Goal: Task Accomplishment & Management: Use online tool/utility

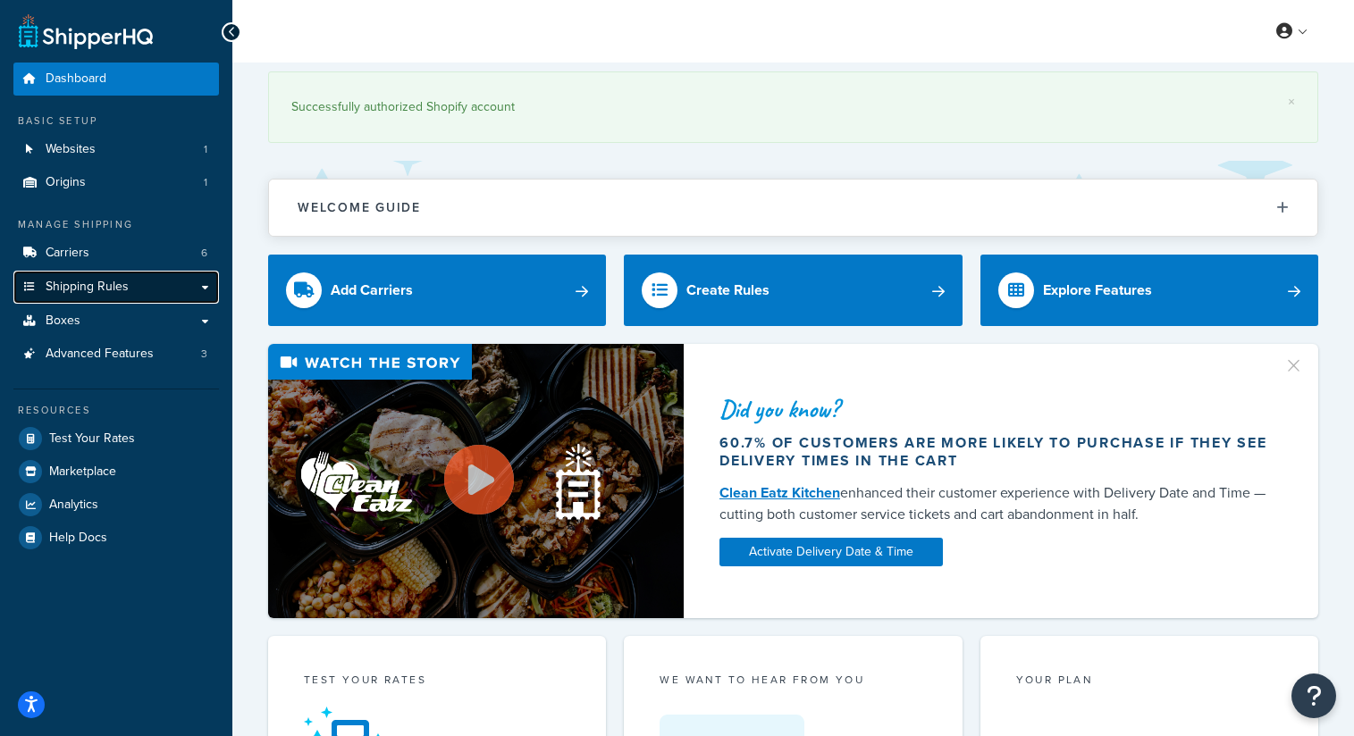
click at [113, 290] on span "Shipping Rules" at bounding box center [87, 287] width 83 height 15
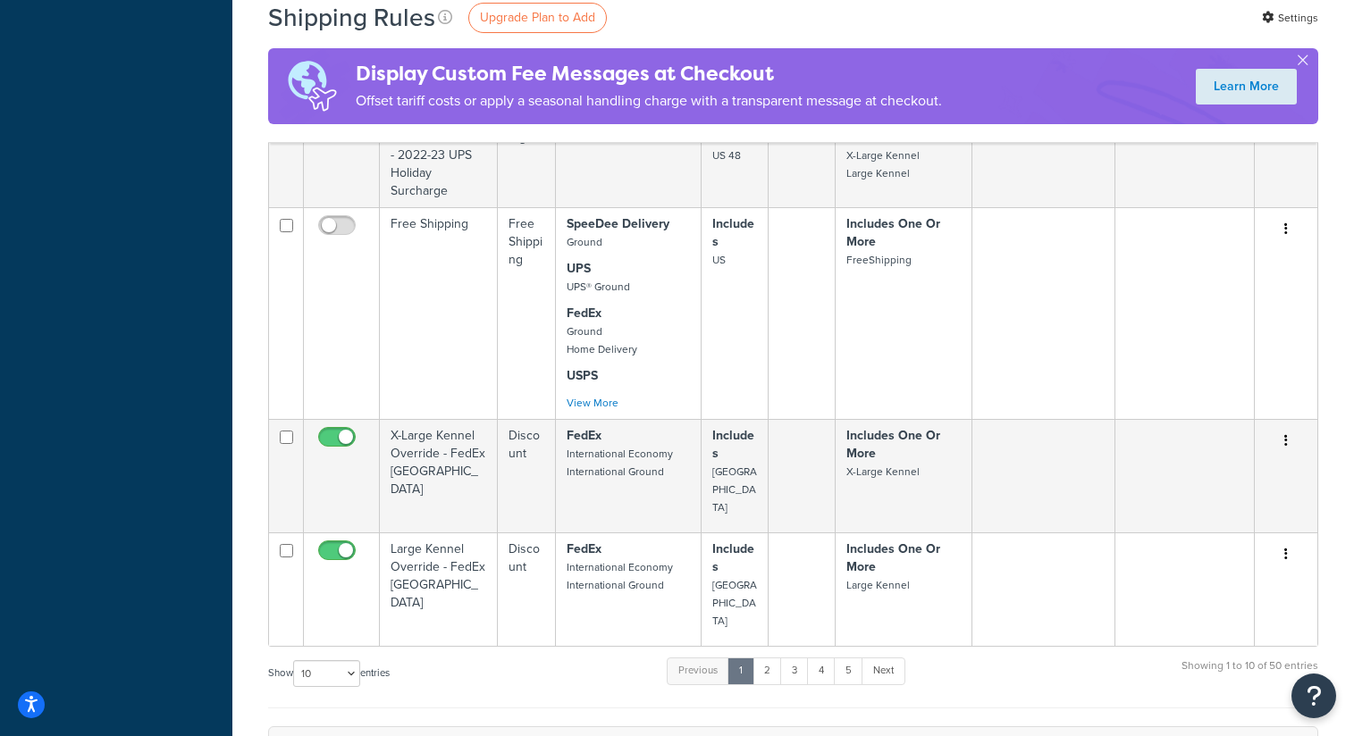
scroll to position [896, 0]
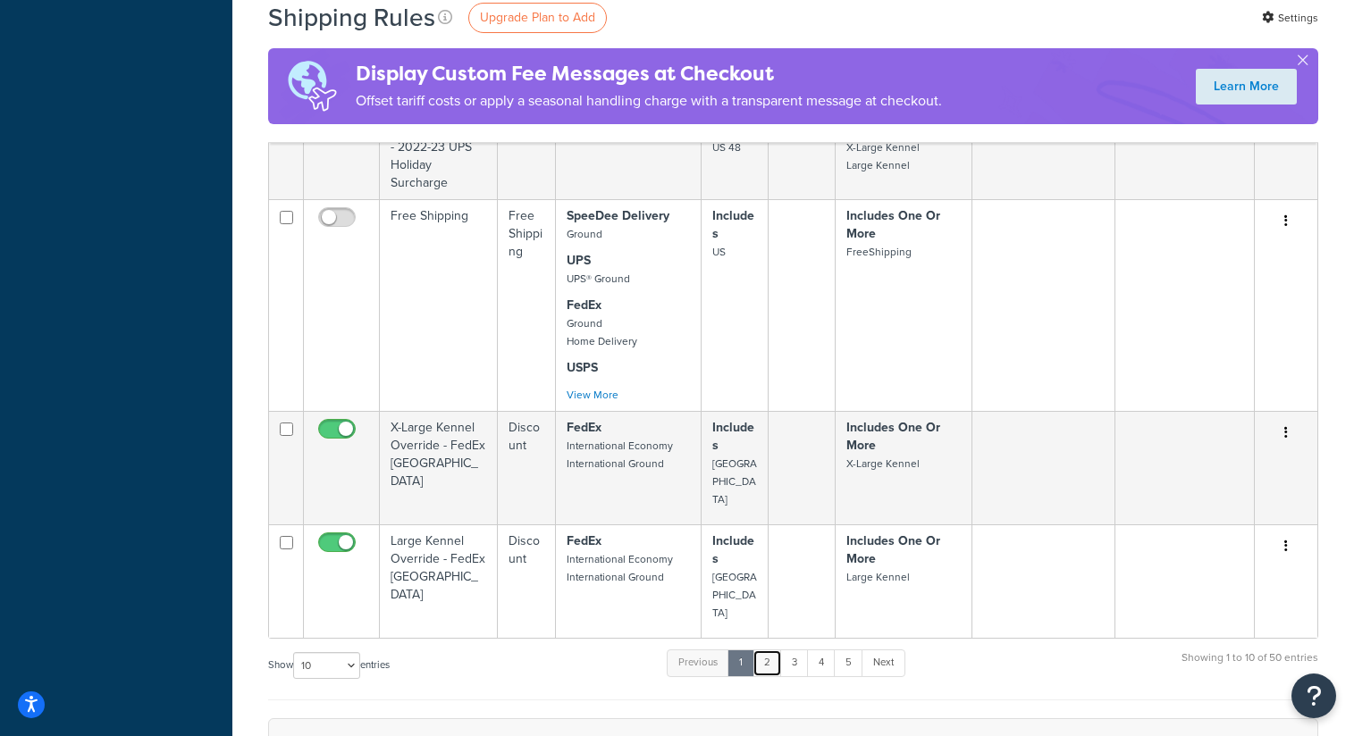
click at [774, 650] on link "2" at bounding box center [766, 663] width 29 height 27
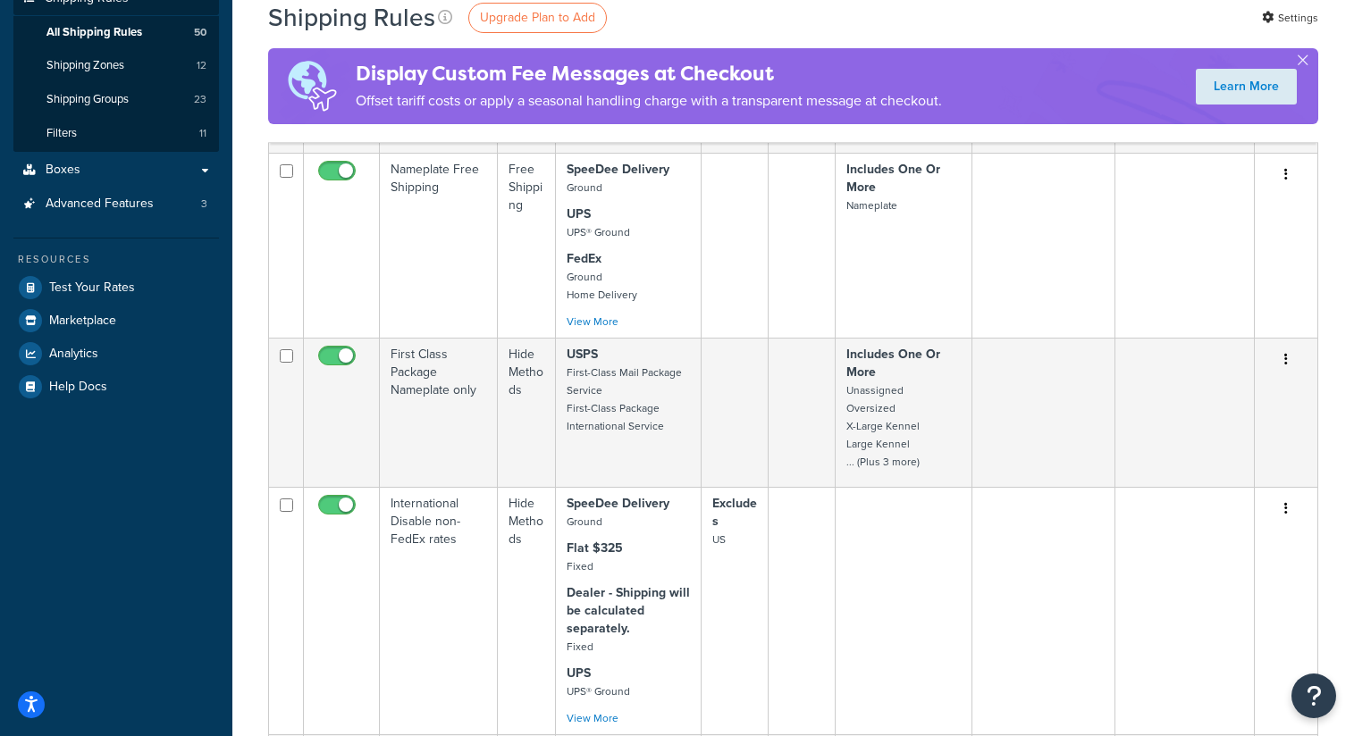
scroll to position [0, 0]
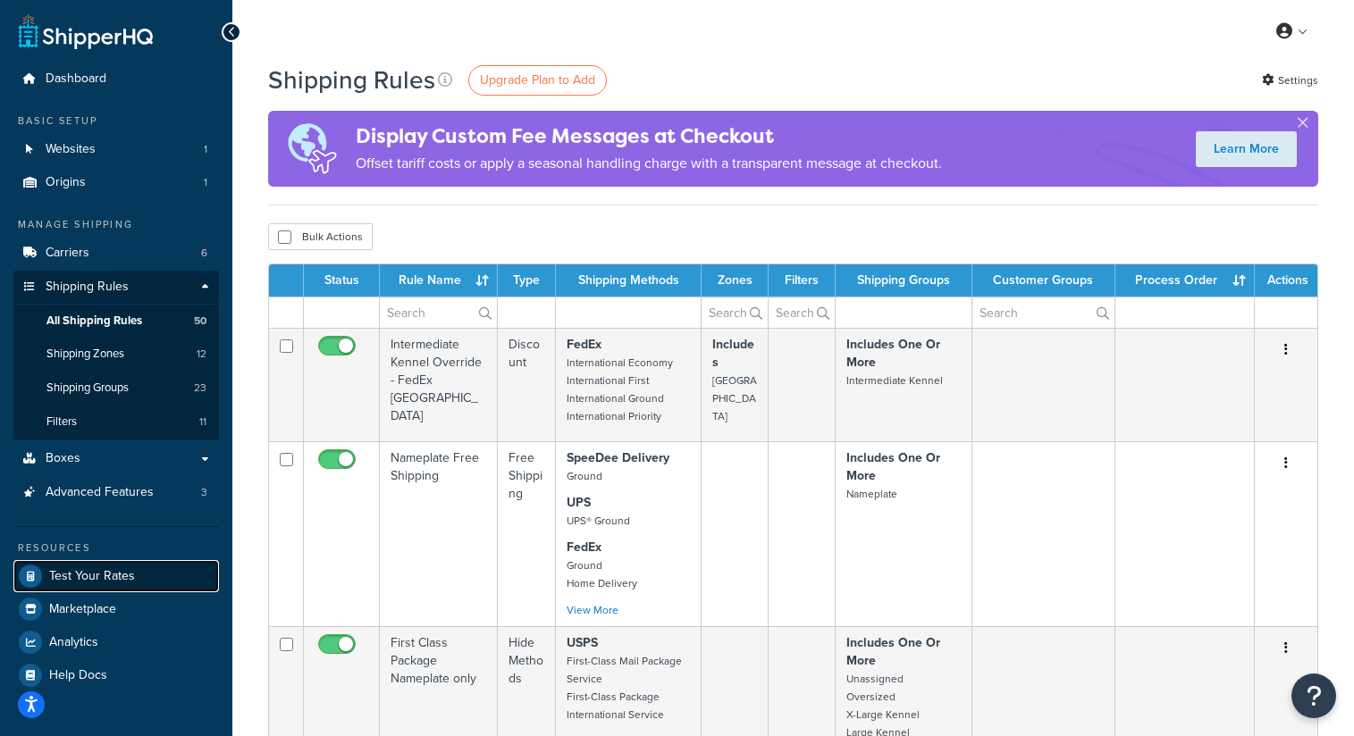
click at [111, 583] on span "Test Your Rates" at bounding box center [92, 576] width 86 height 15
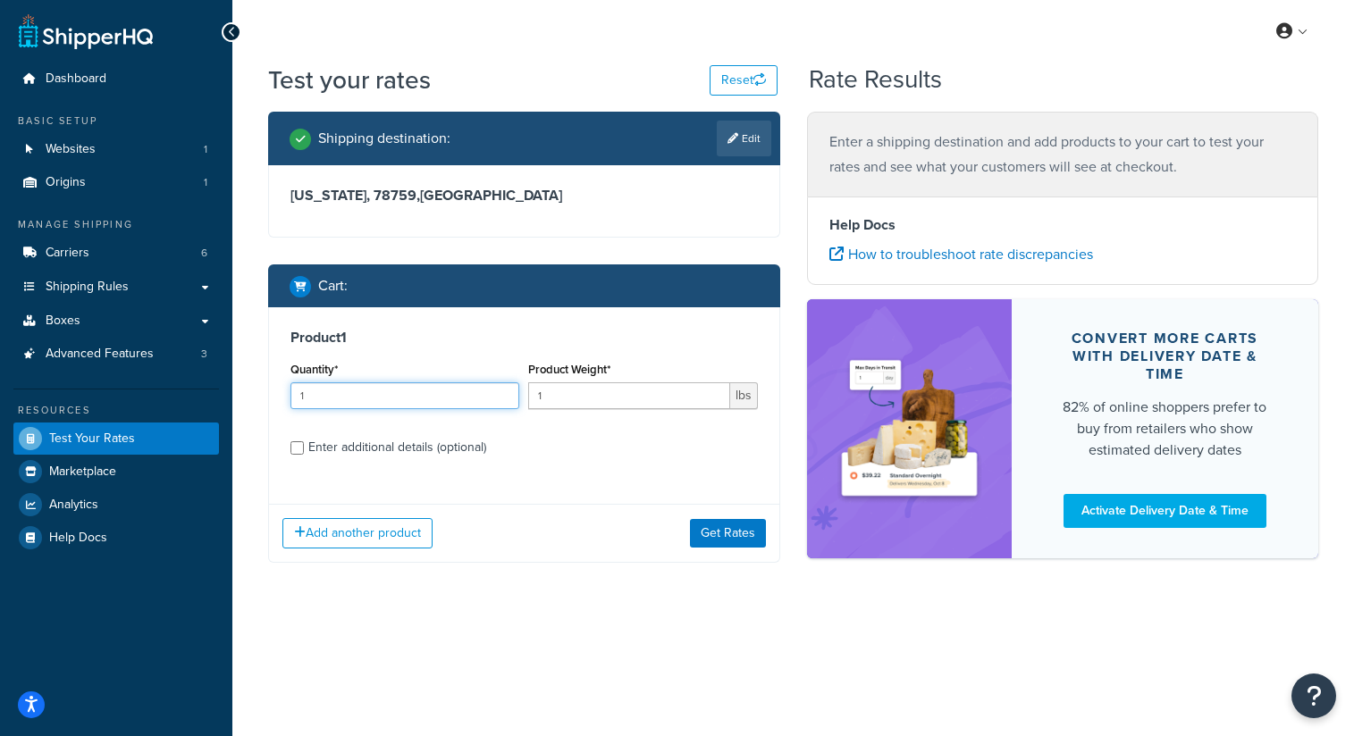
click at [466, 399] on input "1" at bounding box center [404, 395] width 229 height 27
click at [759, 136] on link "Edit" at bounding box center [744, 139] width 55 height 36
select select "TX"
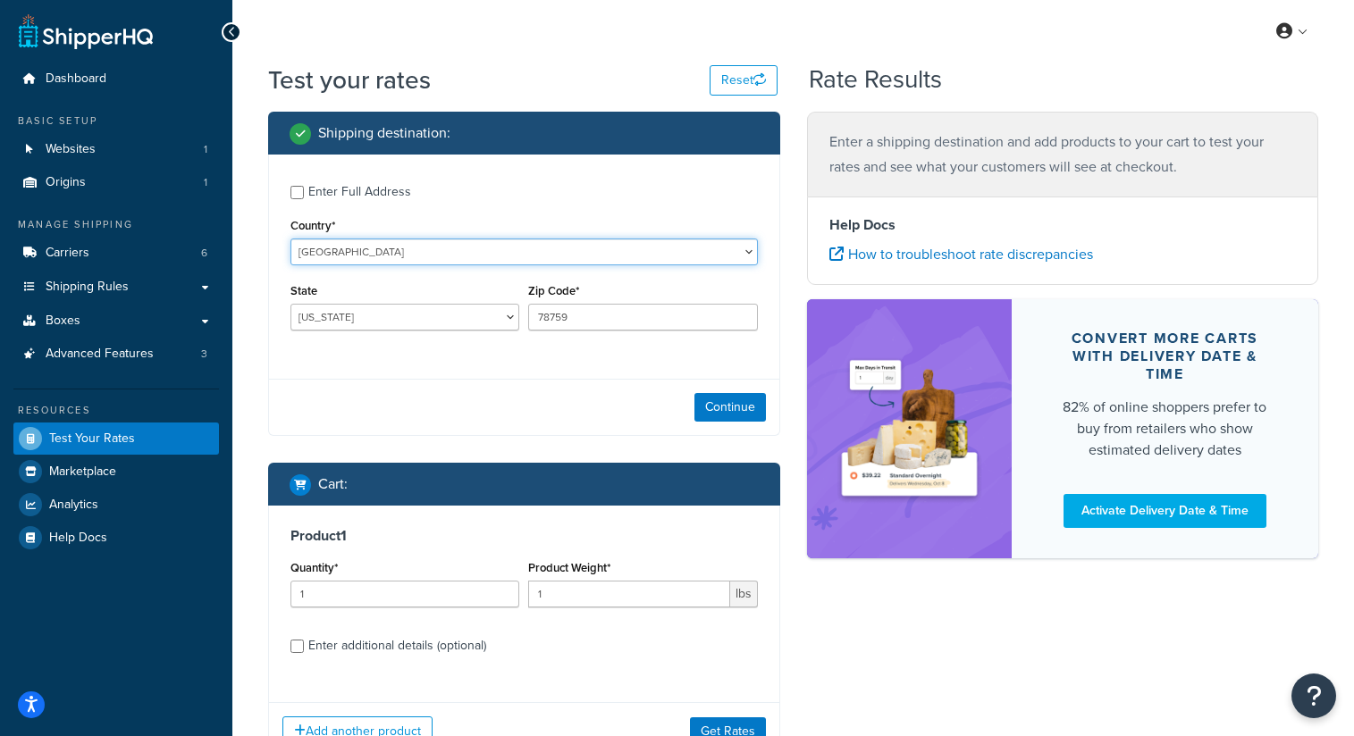
click at [461, 259] on select "United States United Kingdom Afghanistan Åland Islands Albania Algeria American…" at bounding box center [523, 252] width 467 height 27
